Goal: Task Accomplishment & Management: Use online tool/utility

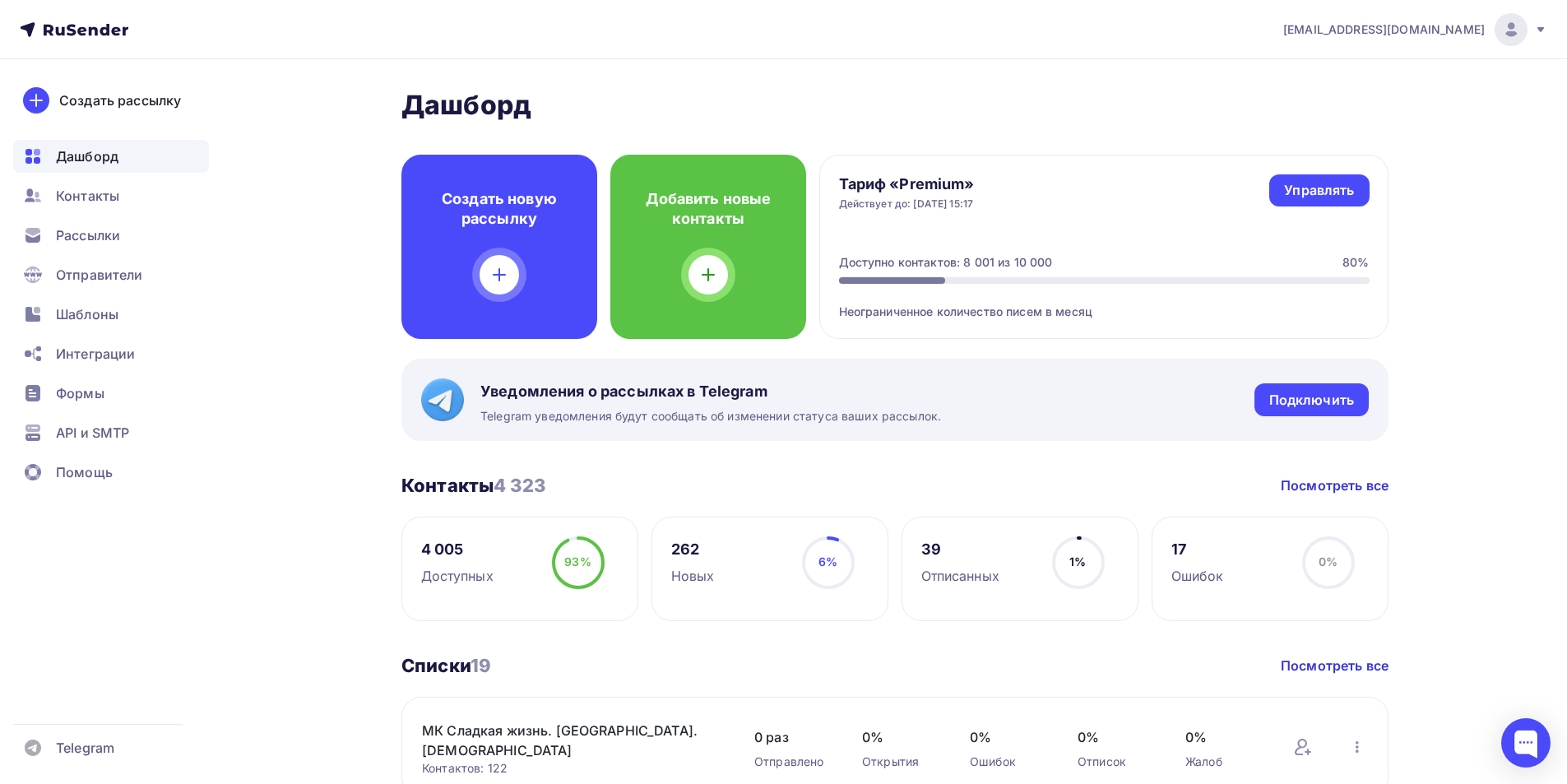
click at [1236, 544] on div "17 Ошибок 0% 0%" at bounding box center [1270, 568] width 237 height 104
click at [1179, 550] on div "17" at bounding box center [1198, 549] width 53 height 20
click at [1322, 570] on div "0%" at bounding box center [1328, 562] width 19 height 17
drag, startPoint x: 1183, startPoint y: 544, endPoint x: 1200, endPoint y: 544, distance: 17.0
click at [1187, 544] on div "17" at bounding box center [1198, 549] width 53 height 20
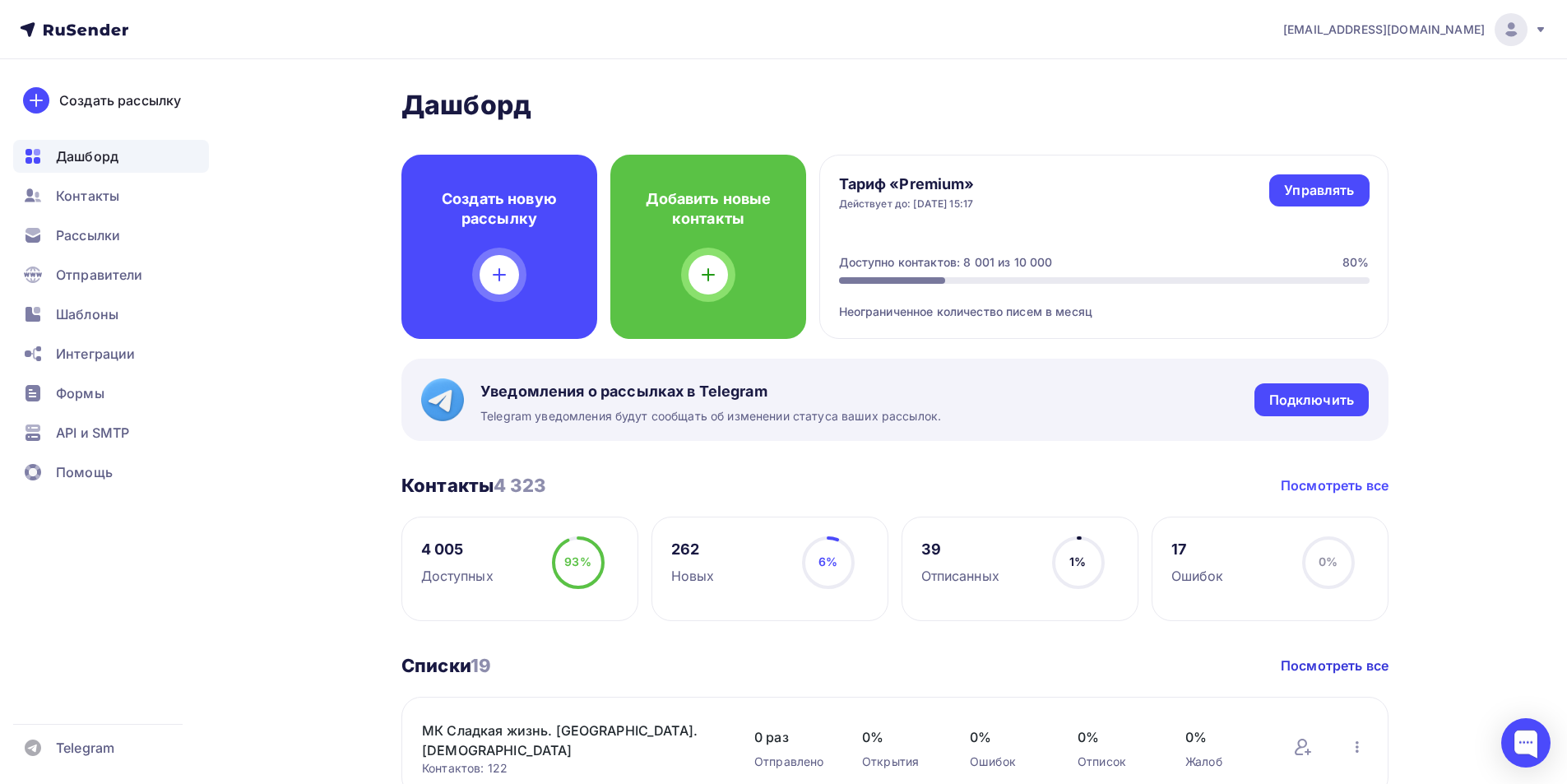
click at [1334, 491] on link "Посмотреть все" at bounding box center [1335, 485] width 107 height 20
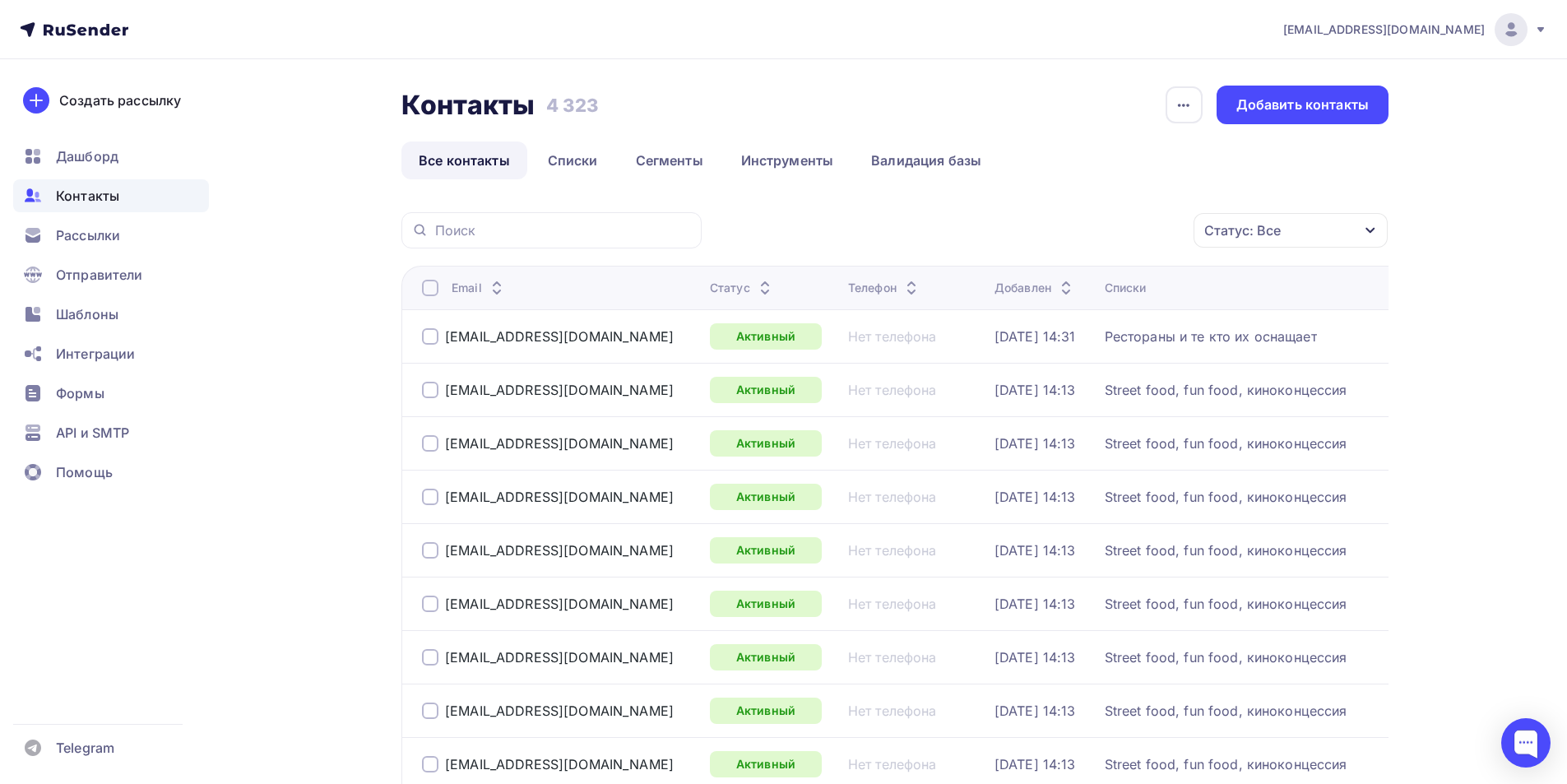
click at [1305, 225] on div "Статус: Все" at bounding box center [1290, 230] width 194 height 35
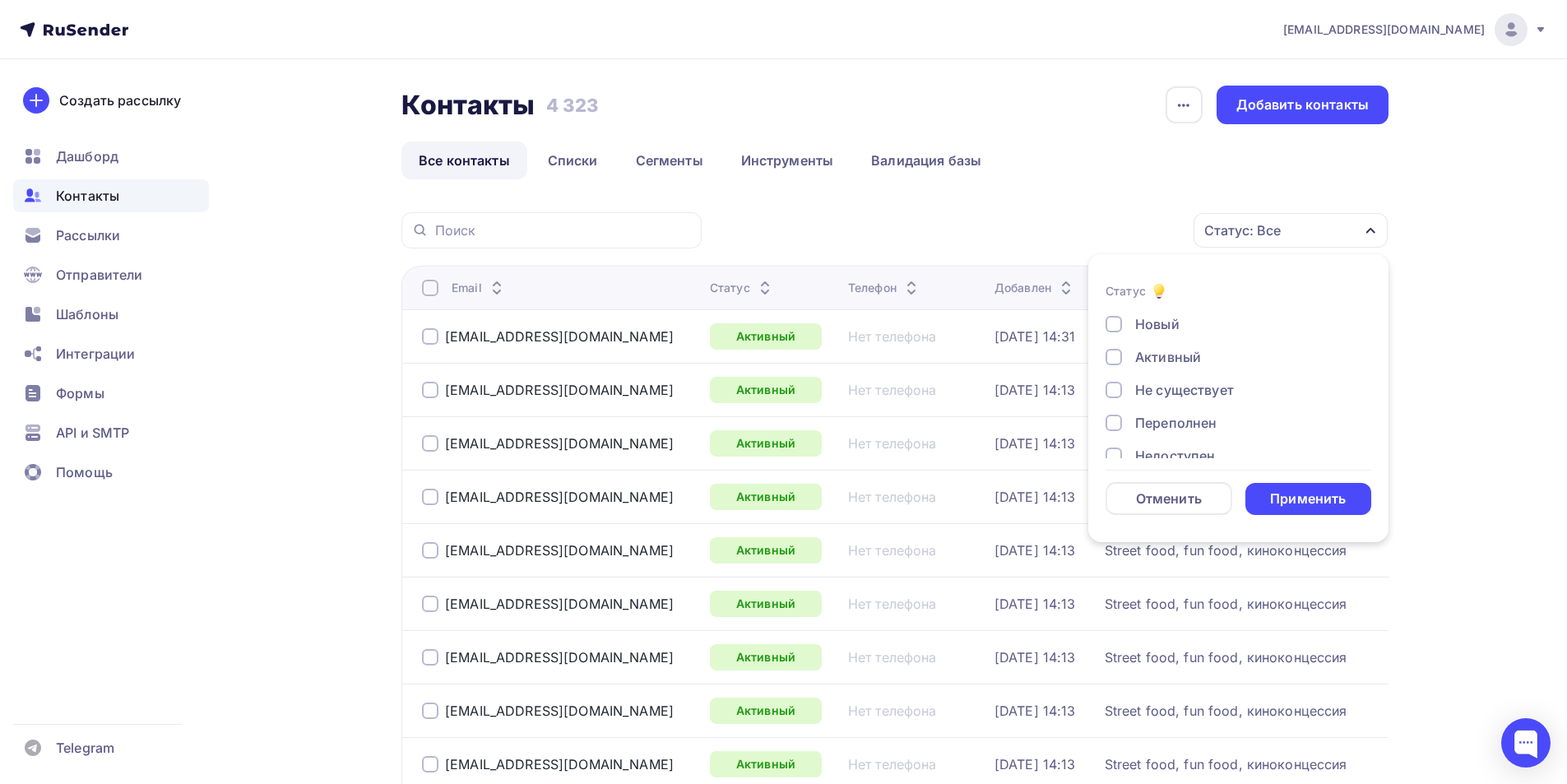
click at [1117, 389] on div at bounding box center [1114, 390] width 17 height 17
click at [1117, 421] on div at bounding box center [1114, 423] width 17 height 17
click at [1126, 371] on div "Недоступен" at bounding box center [1229, 373] width 247 height 20
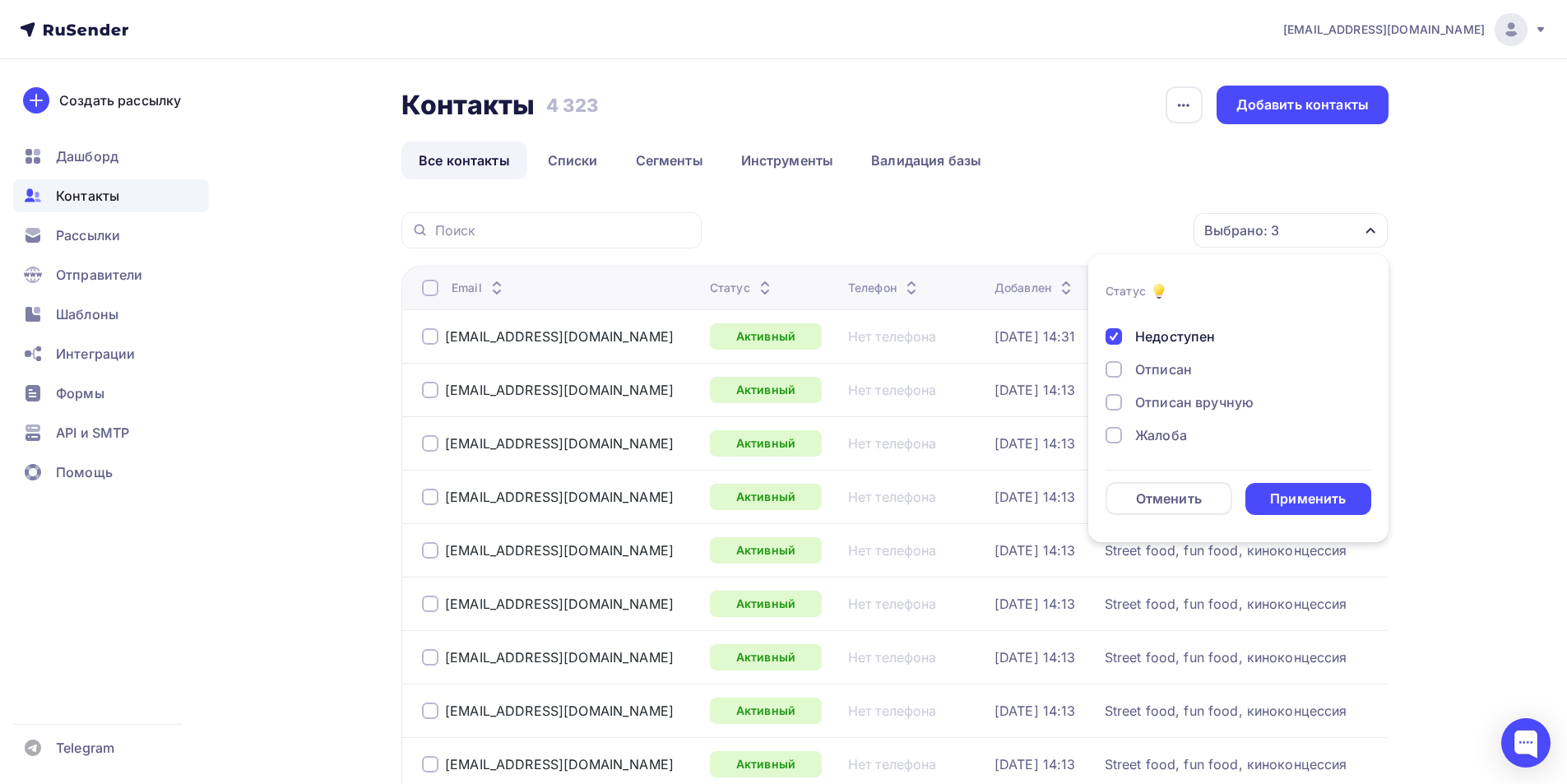
click at [1146, 436] on div "Жалоба" at bounding box center [1161, 435] width 52 height 20
click at [1306, 504] on div "Применить" at bounding box center [1308, 498] width 76 height 19
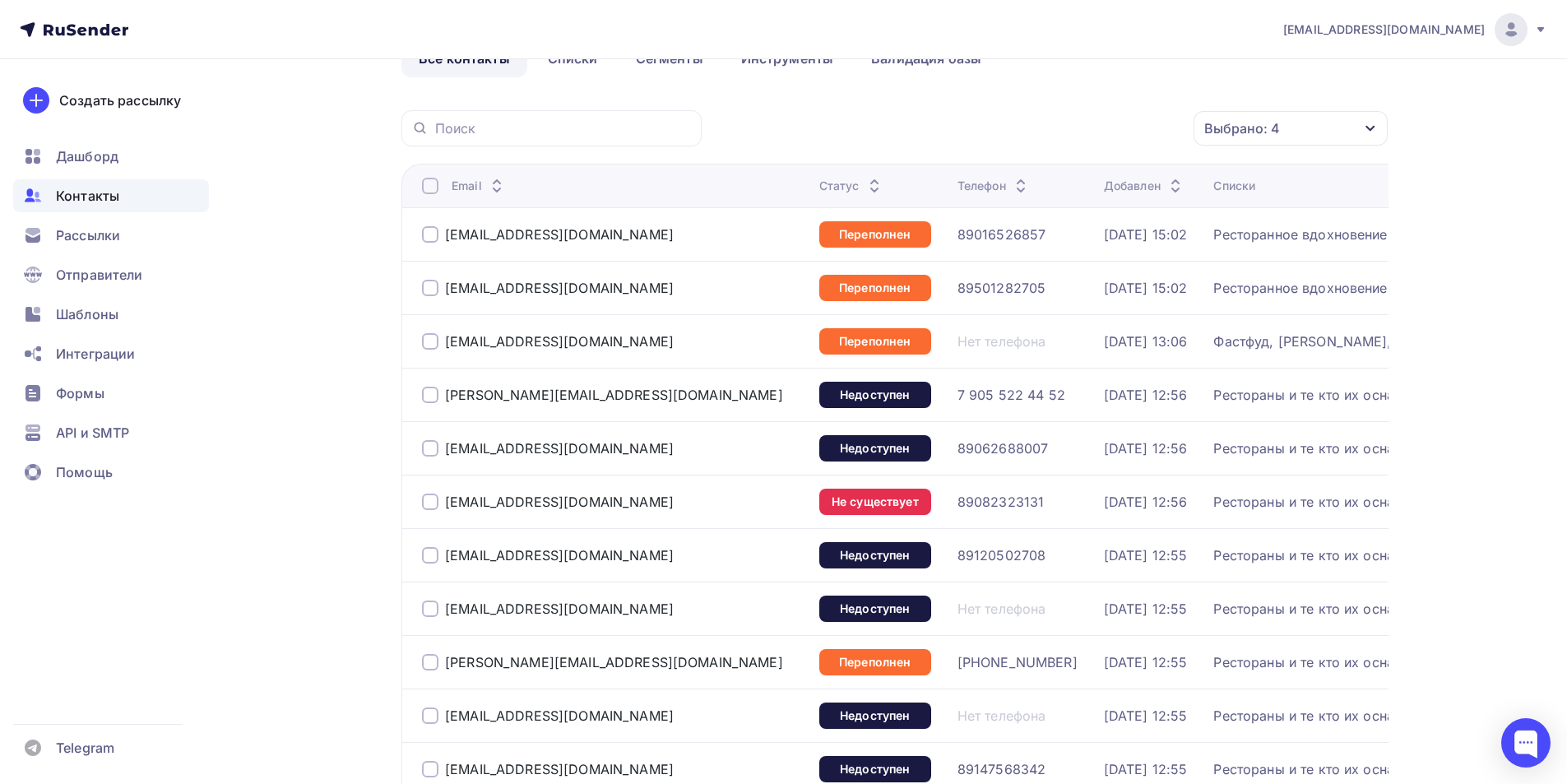
scroll to position [0, 0]
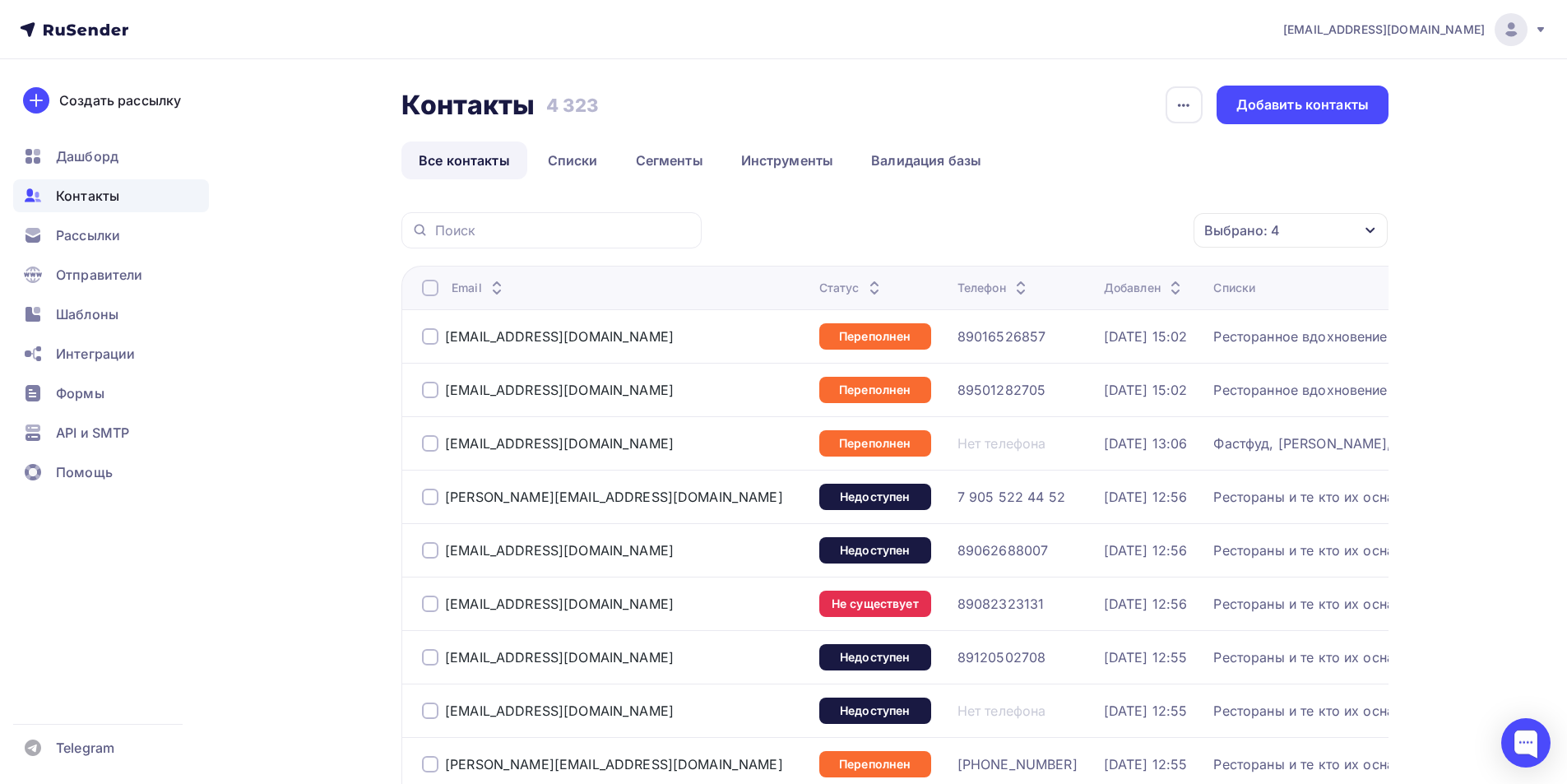
click at [426, 286] on div at bounding box center [431, 287] width 17 height 17
click at [1070, 224] on div "Действие" at bounding box center [1071, 230] width 217 height 32
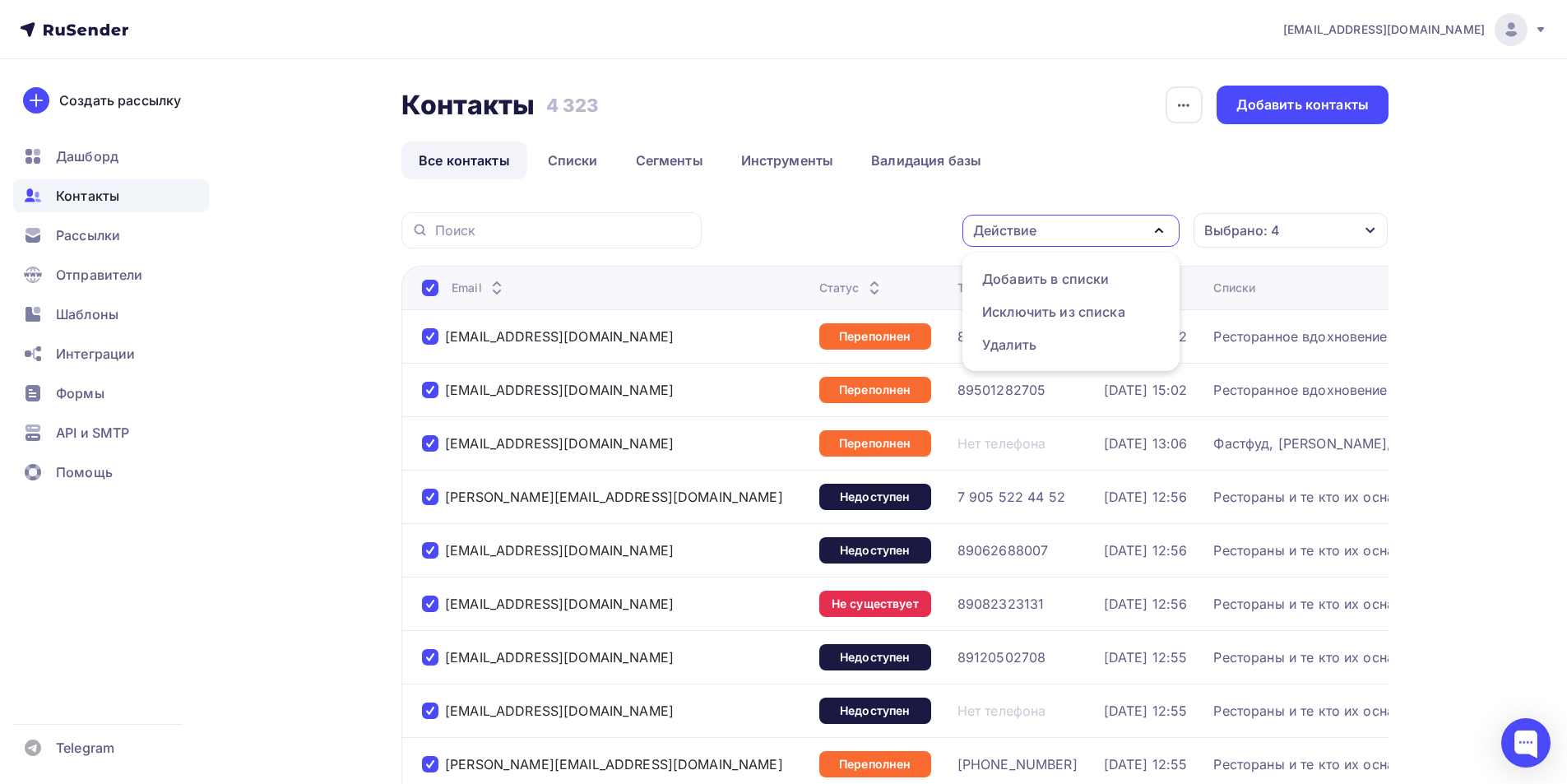
click at [1069, 224] on div "Действие" at bounding box center [1071, 230] width 217 height 32
click at [1046, 227] on div "Действие" at bounding box center [1071, 230] width 217 height 32
click at [1017, 348] on div "Удалить" at bounding box center [1010, 344] width 55 height 20
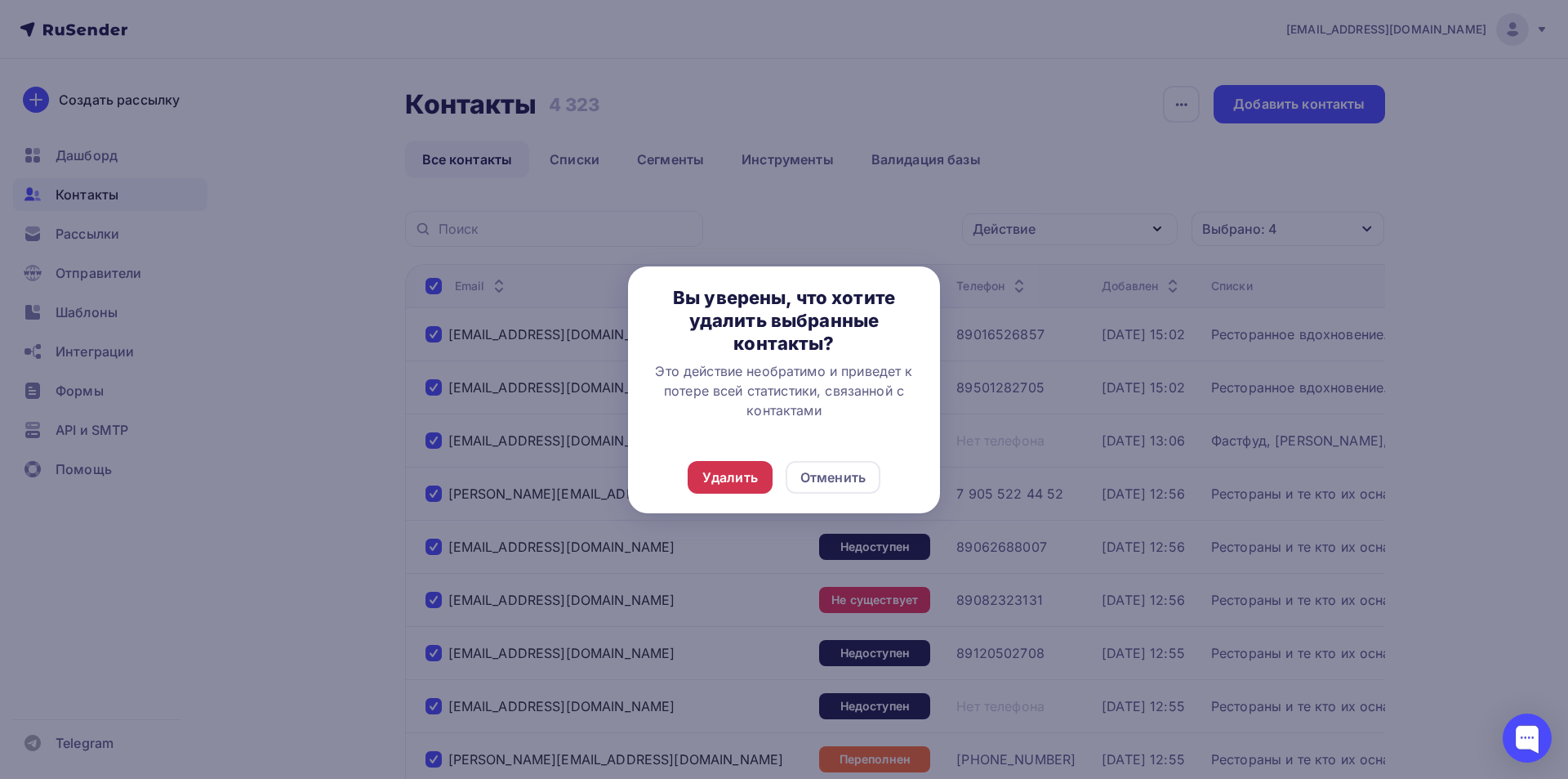
click at [732, 476] on div "Удалить" at bounding box center [730, 477] width 56 height 20
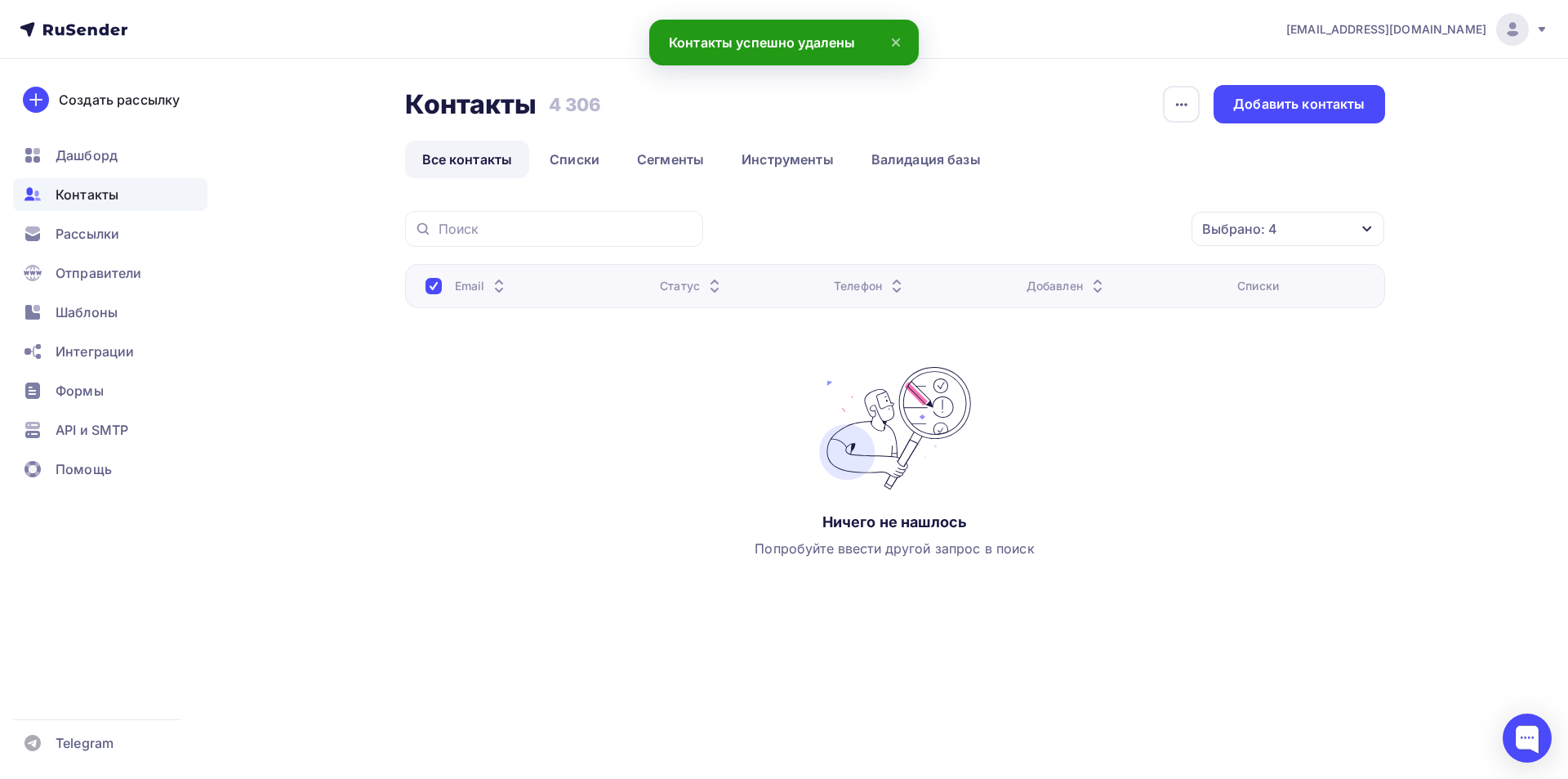
click at [491, 162] on link "Все контакты" at bounding box center [468, 159] width 125 height 38
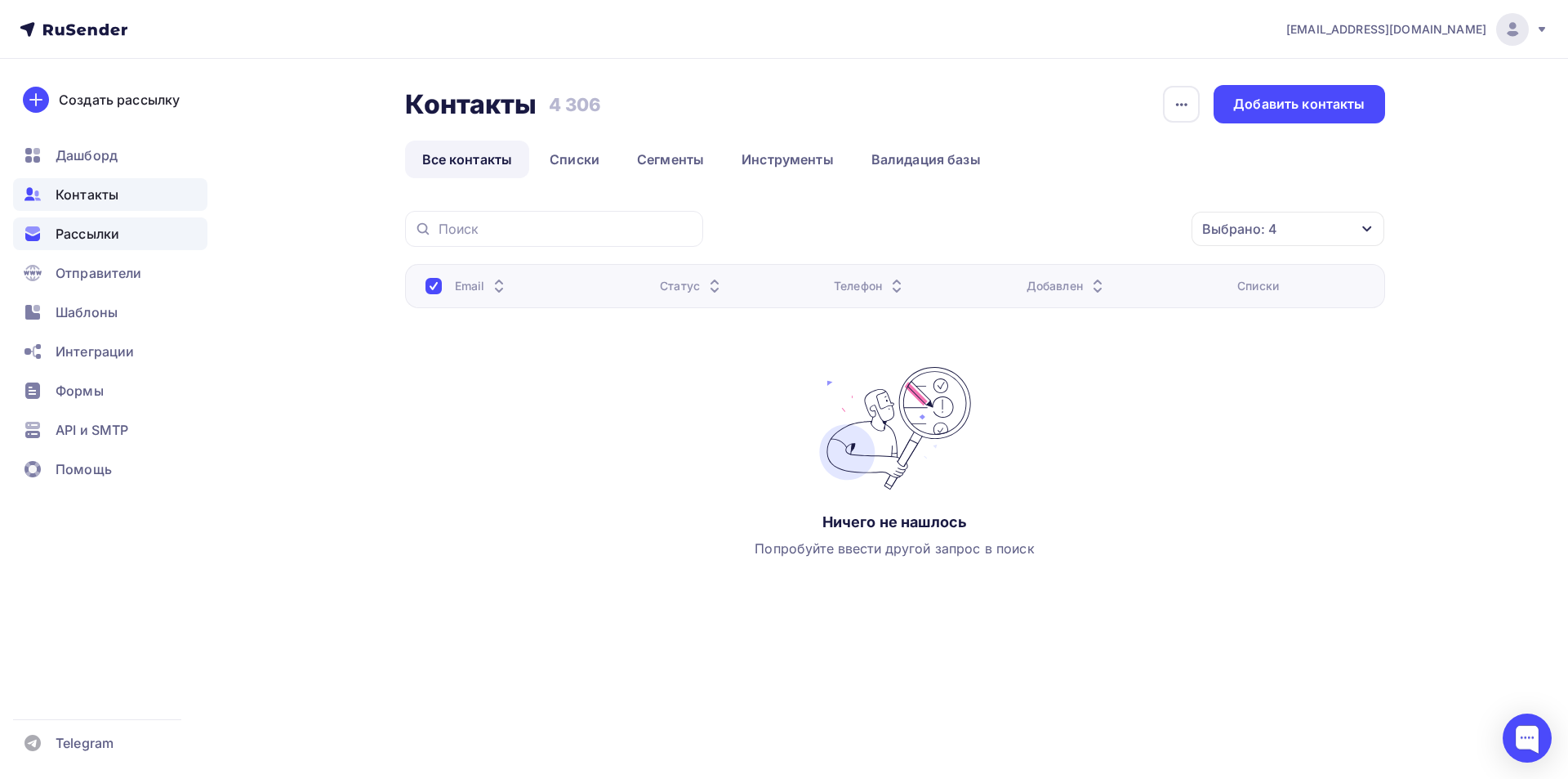
click at [71, 236] on span "Рассылки" at bounding box center [88, 234] width 64 height 20
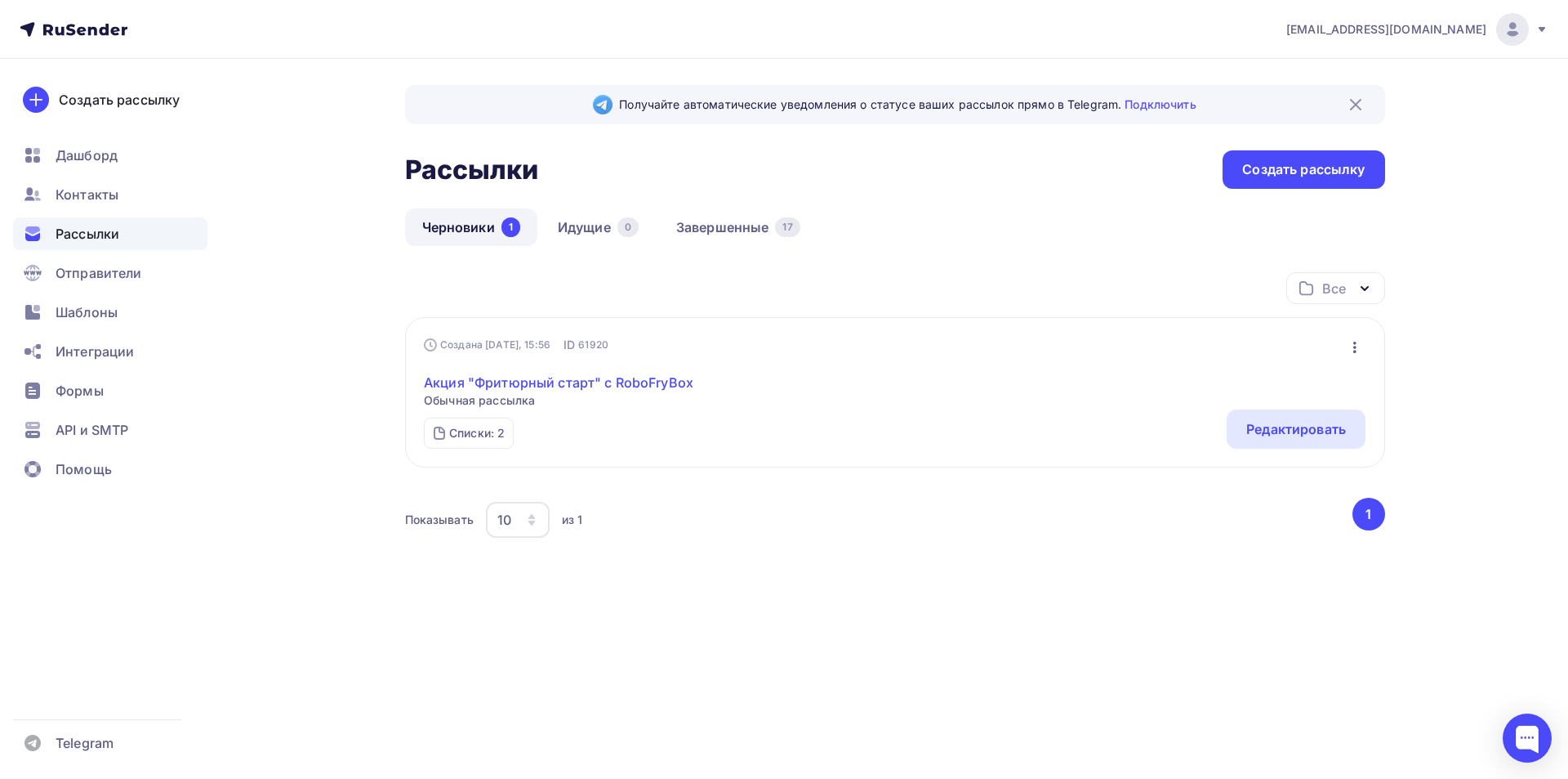
click at [535, 381] on link "Акция "Фритюрный старт" с RoboFryBox" at bounding box center [559, 383] width 269 height 20
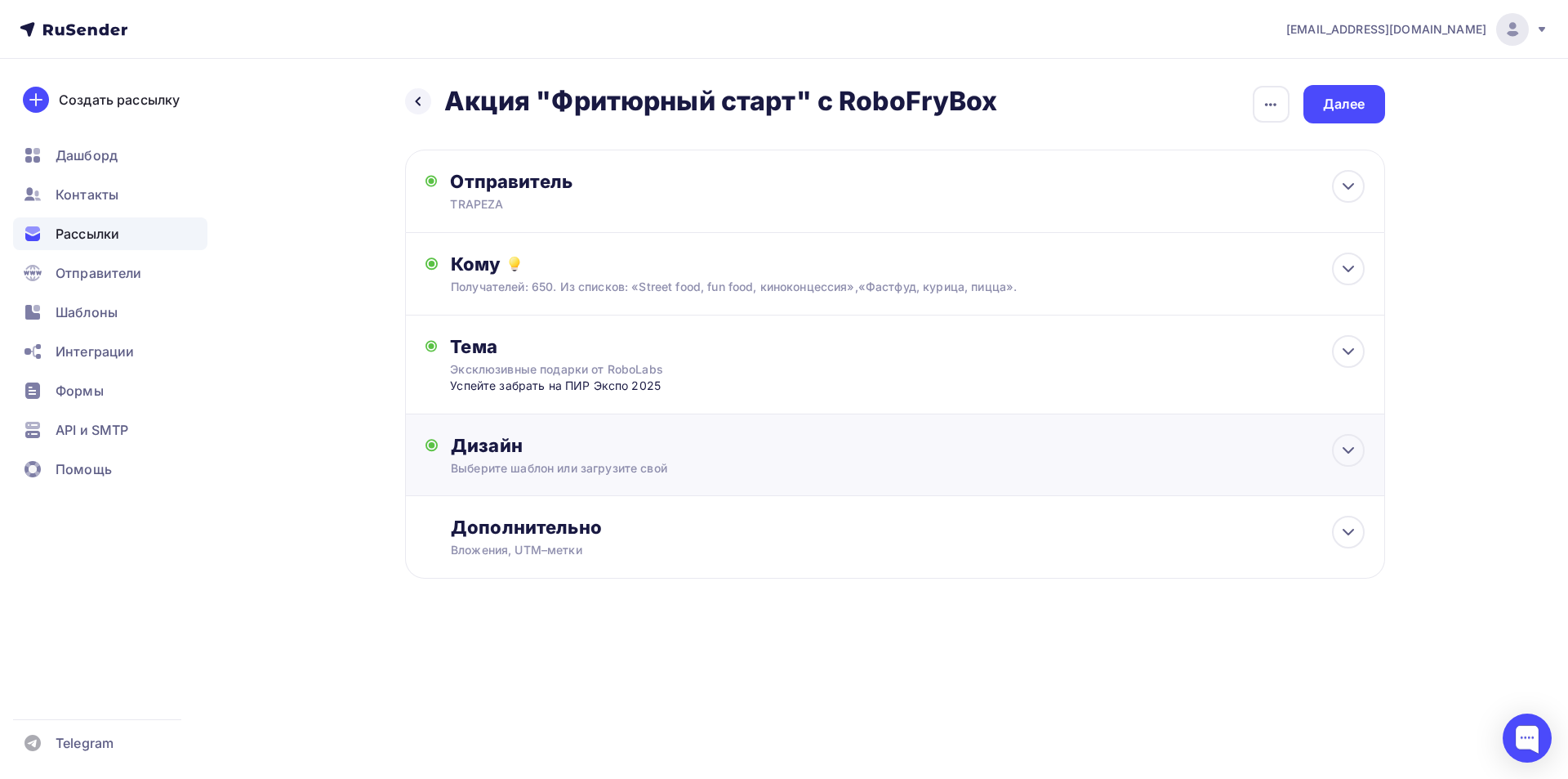
click at [713, 446] on div "Дизайн" at bounding box center [907, 446] width 913 height 23
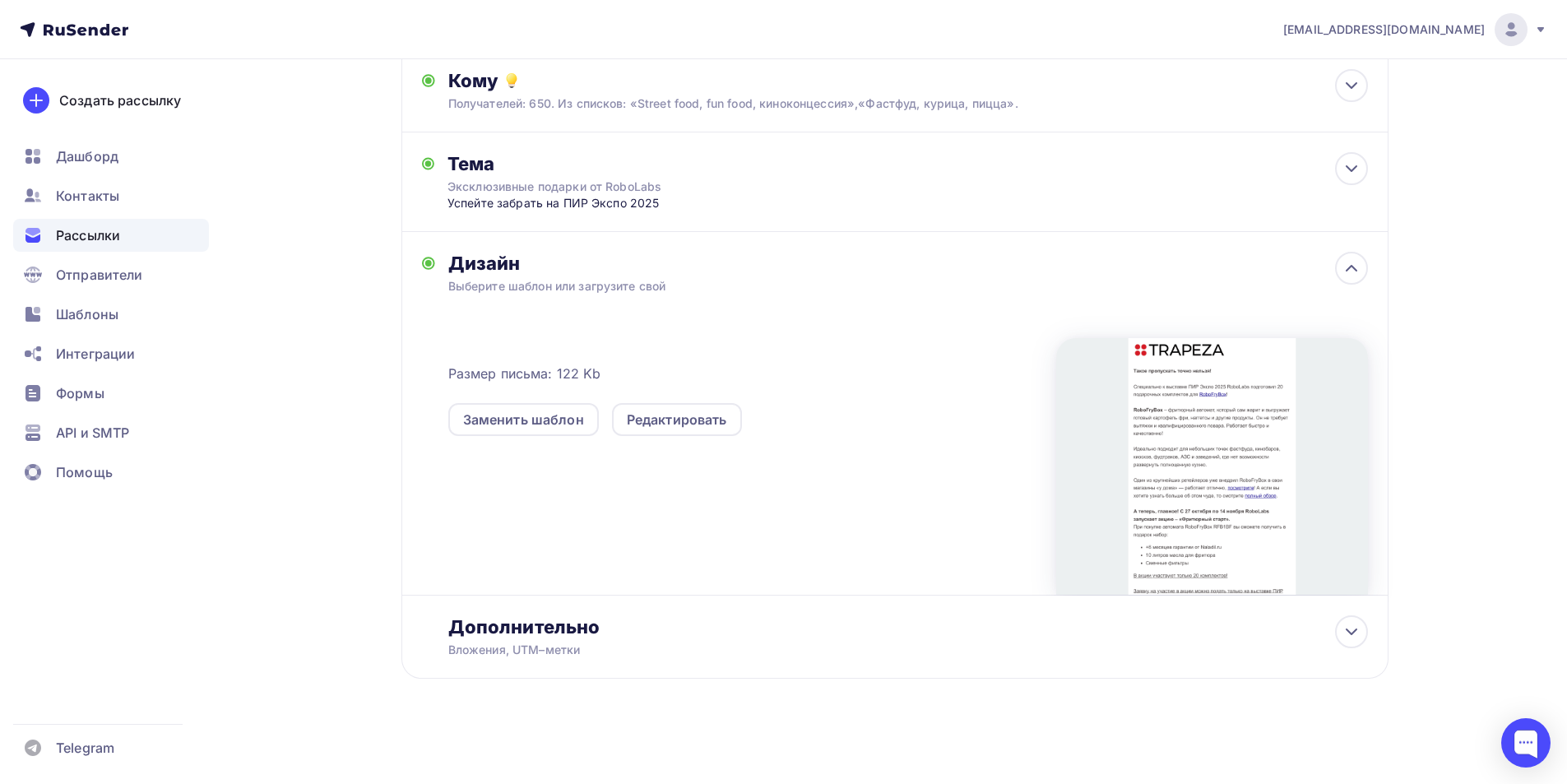
scroll to position [186, 0]
click at [720, 422] on div "Редактировать" at bounding box center [677, 419] width 100 height 20
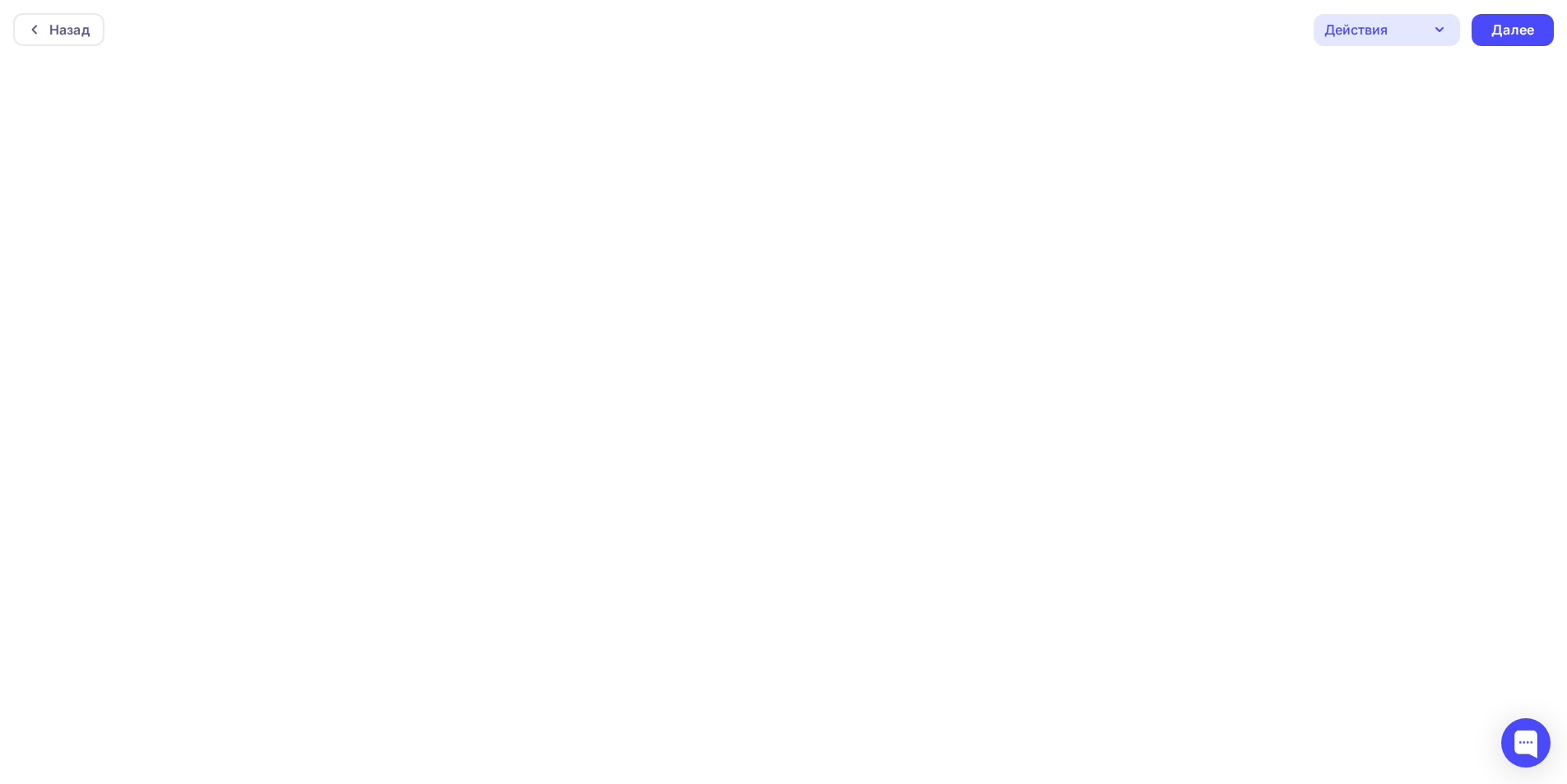
click at [1423, 20] on div "Действия" at bounding box center [1387, 30] width 146 height 32
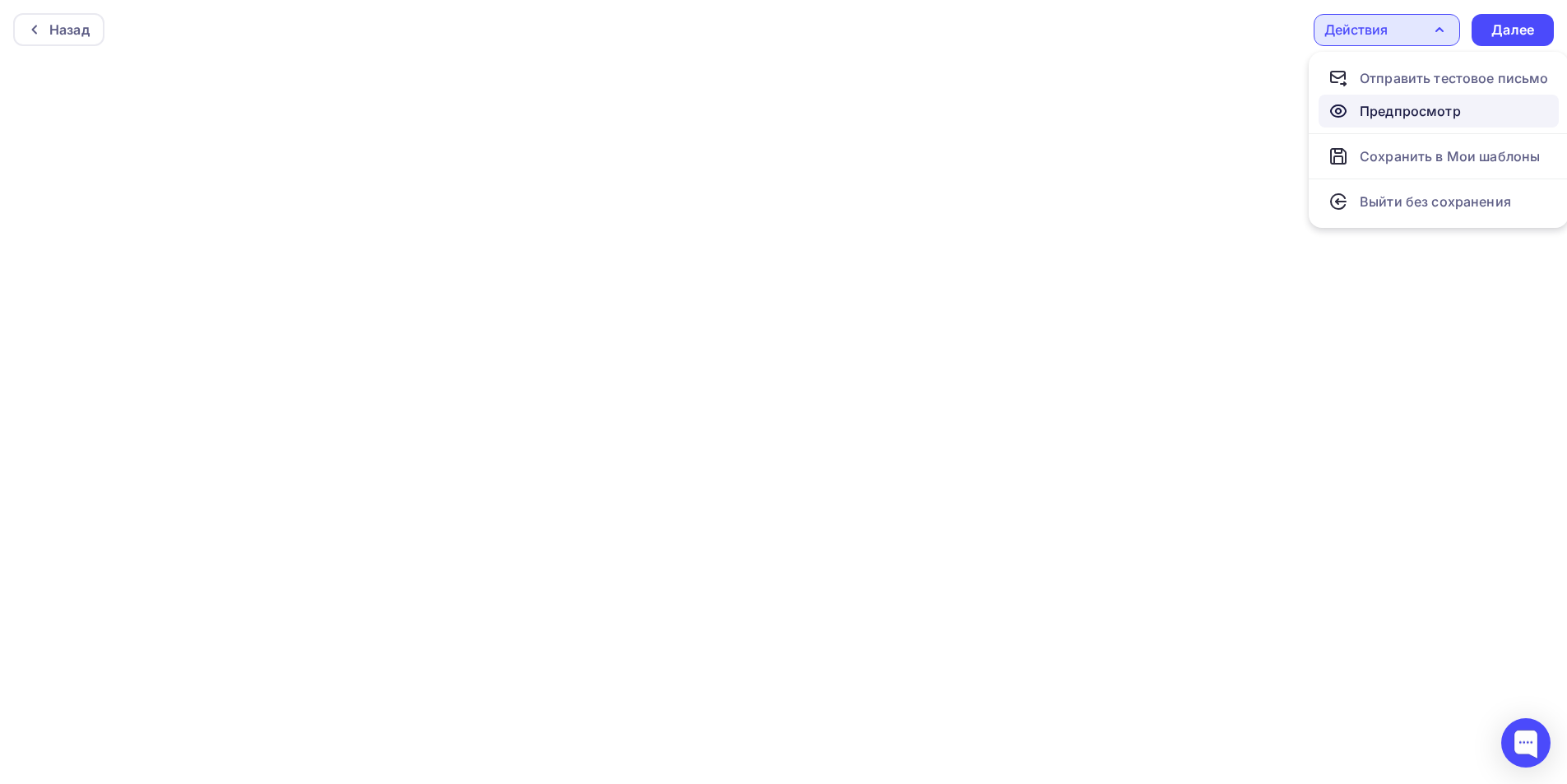
click at [1403, 111] on div "Предпросмотр" at bounding box center [1410, 111] width 101 height 20
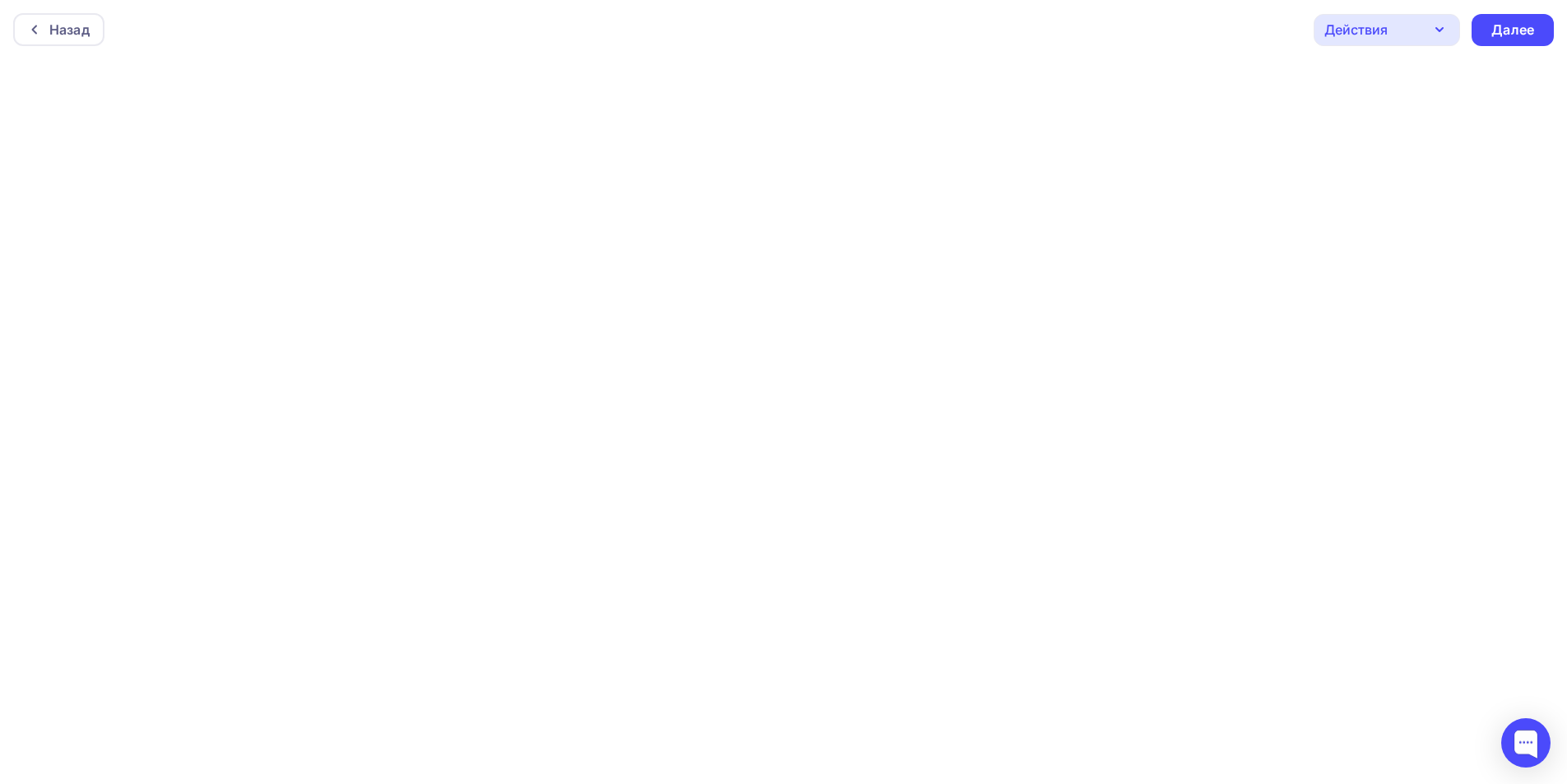
click at [1443, 20] on icon "button" at bounding box center [1440, 30] width 20 height 20
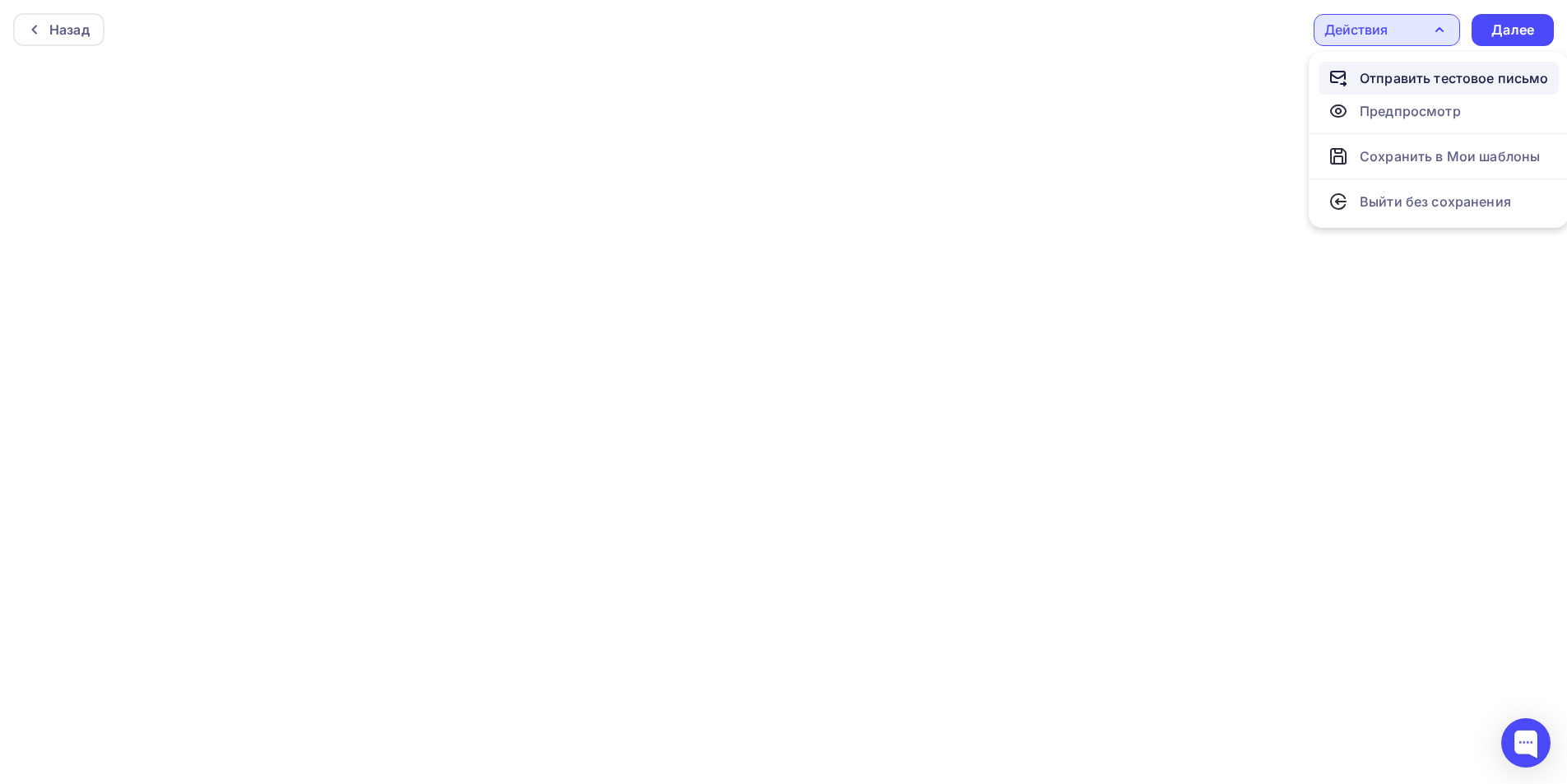
click at [1424, 75] on div "Отправить тестовое письмо" at bounding box center [1454, 78] width 189 height 20
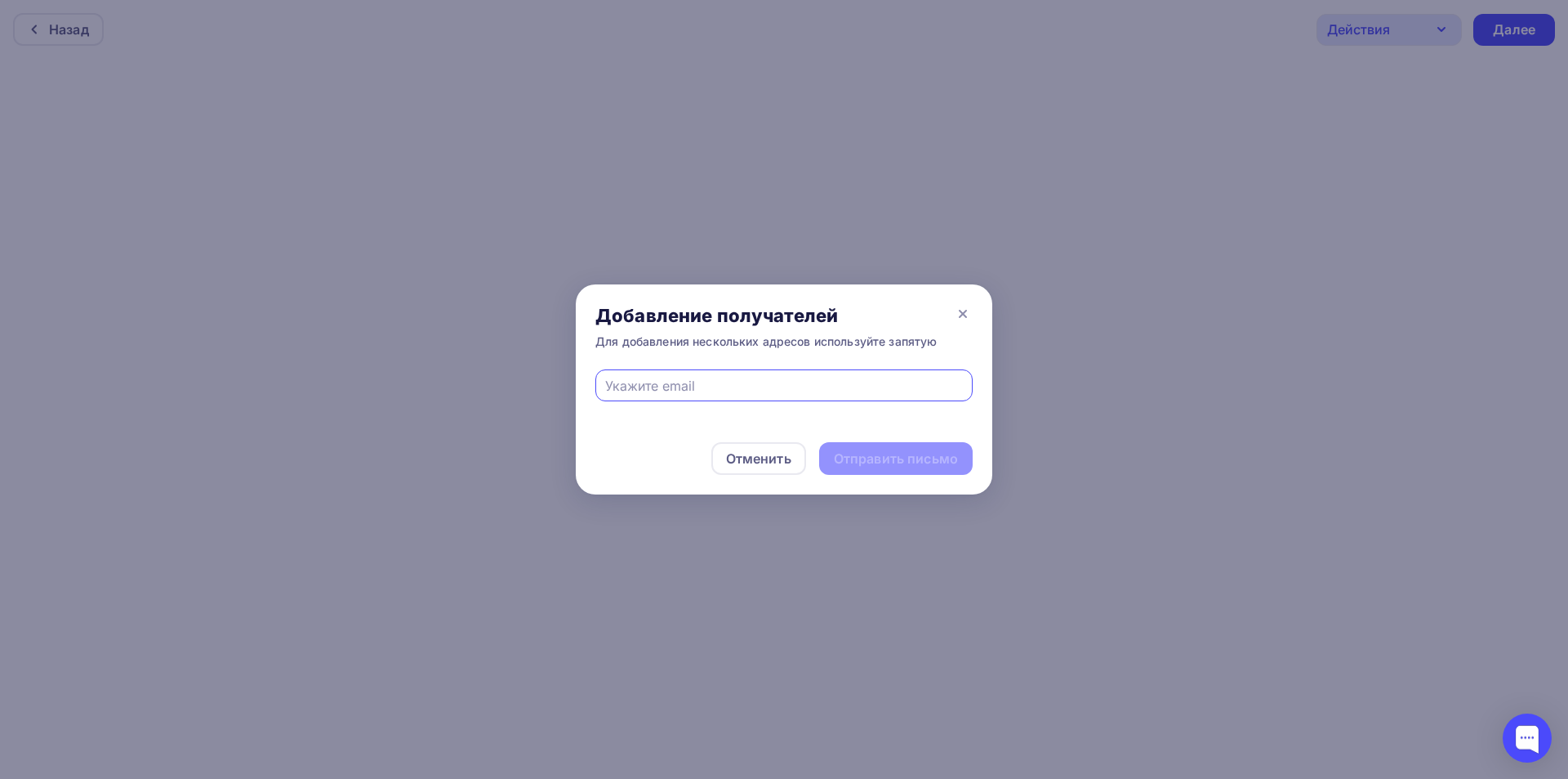
click at [729, 391] on input "text" at bounding box center [784, 386] width 359 height 20
type input "[EMAIL_ADDRESS][DOMAIN_NAME]"
click at [878, 453] on div "Отправить письмо" at bounding box center [895, 458] width 124 height 19
